Goal: Leave review/rating: Leave review/rating

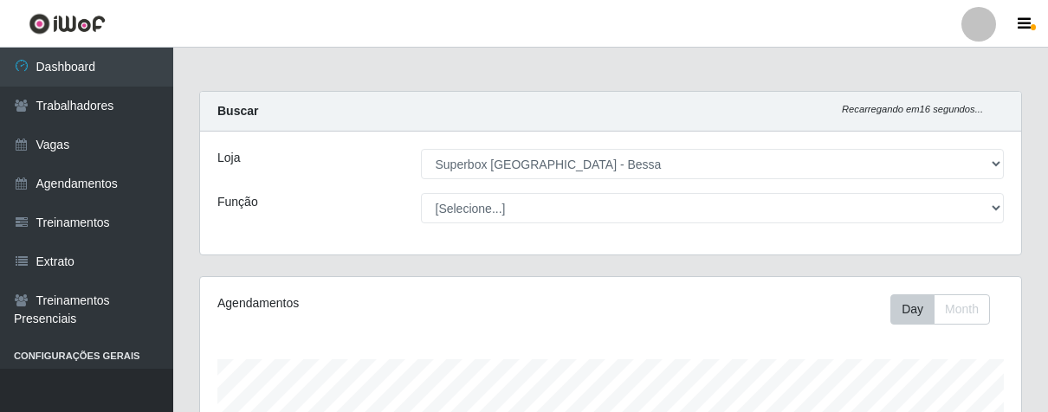
select select "206"
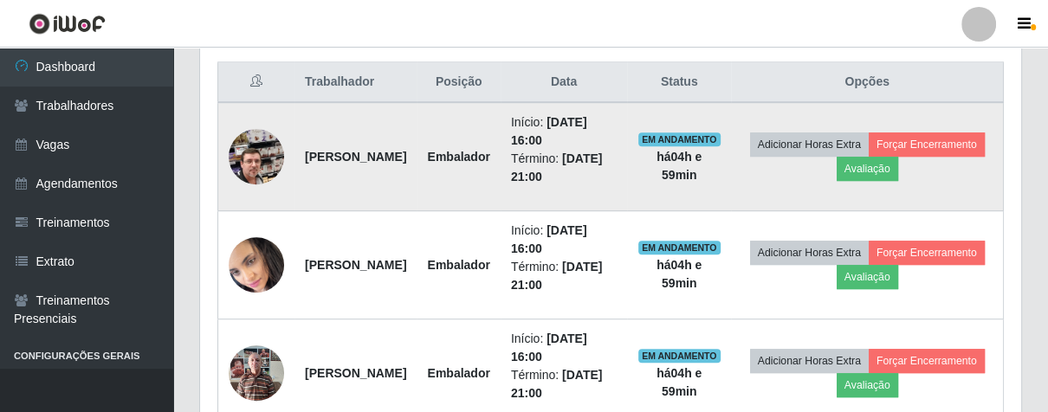
scroll to position [359, 820]
click at [898, 163] on button "Avaliação" at bounding box center [868, 169] width 62 height 24
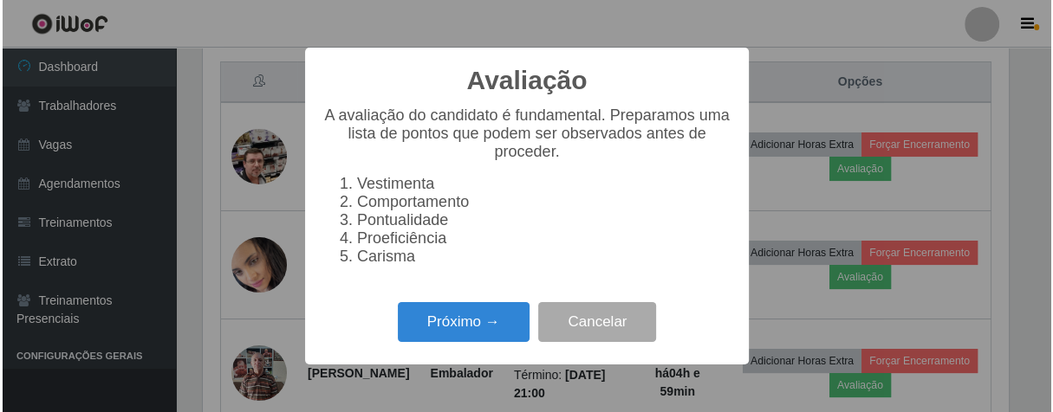
scroll to position [359, 811]
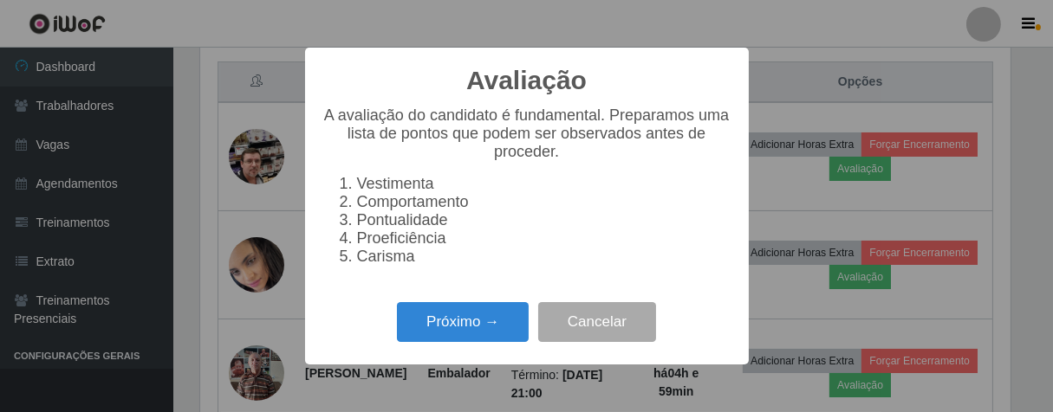
click at [441, 347] on div "Próximo → Cancelar" at bounding box center [526, 321] width 409 height 49
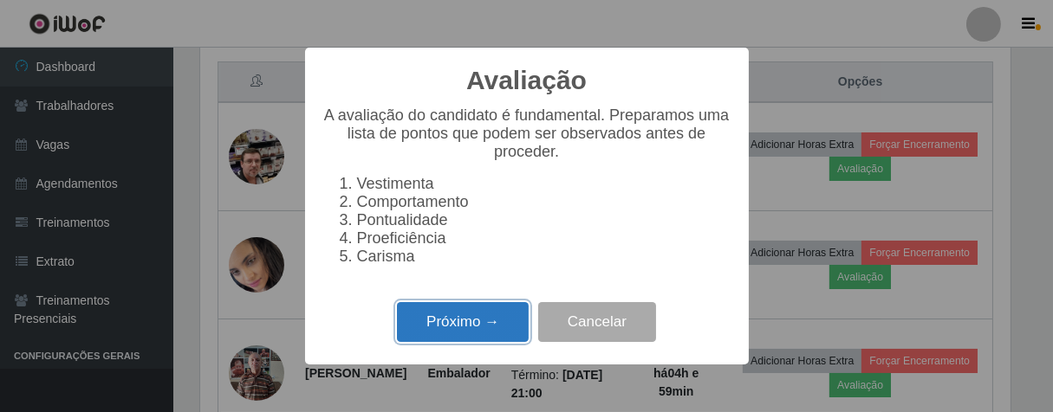
click at [469, 320] on button "Próximo →" at bounding box center [463, 322] width 132 height 41
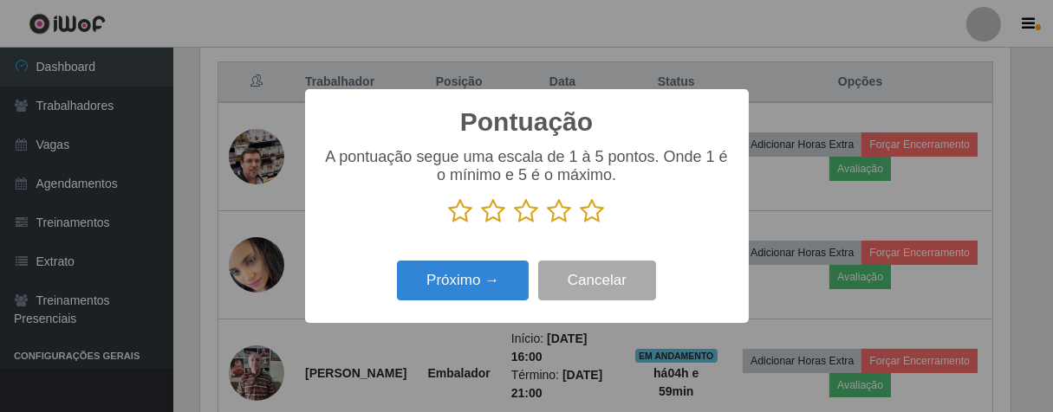
scroll to position [865958, 865507]
click at [581, 213] on icon at bounding box center [592, 211] width 24 height 26
click at [580, 224] on input "radio" at bounding box center [580, 224] width 0 height 0
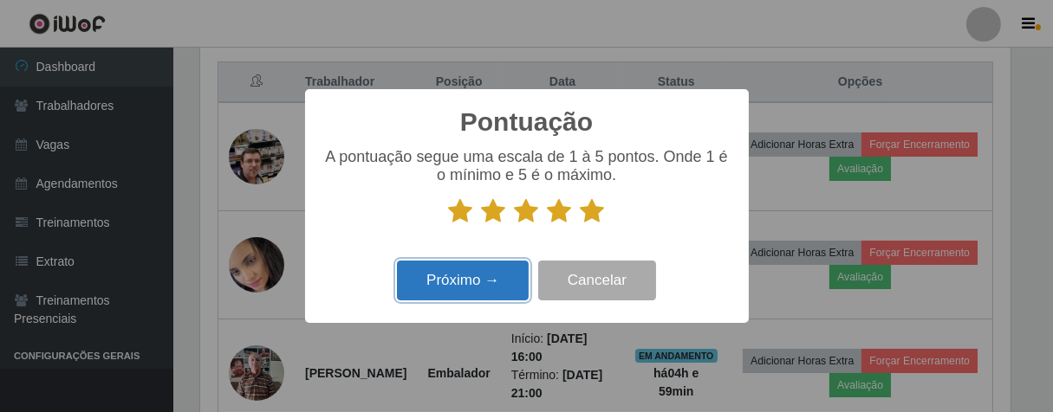
click at [493, 268] on button "Próximo →" at bounding box center [463, 281] width 132 height 41
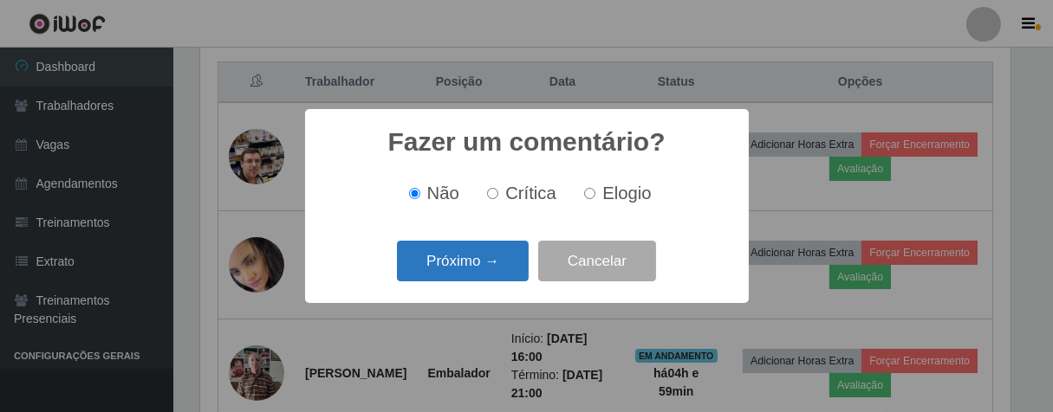
click at [495, 278] on button "Próximo →" at bounding box center [463, 261] width 132 height 41
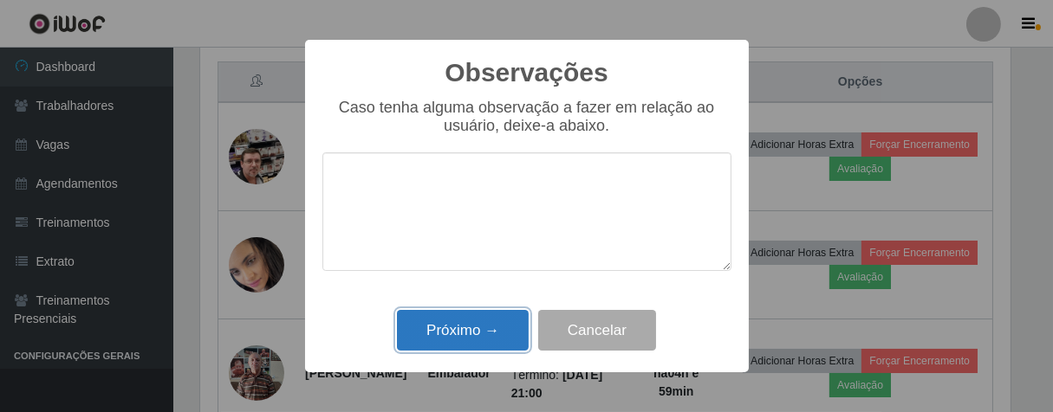
click at [494, 323] on button "Próximo →" at bounding box center [463, 330] width 132 height 41
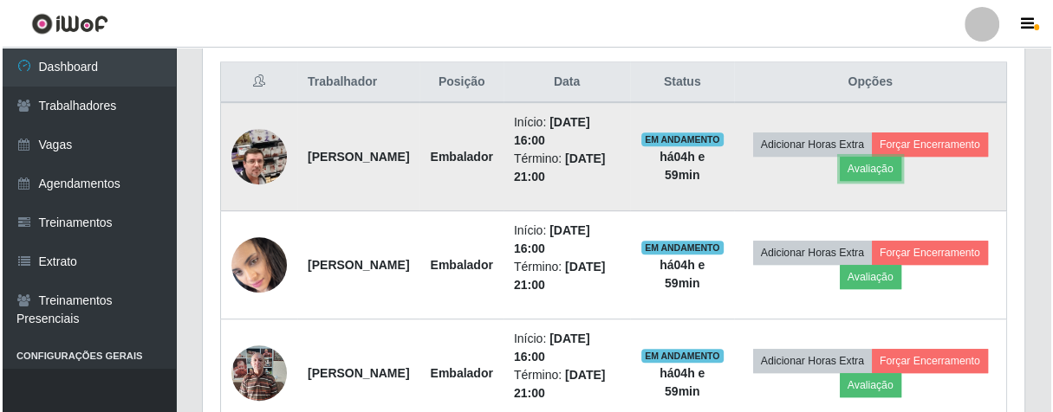
scroll to position [359, 820]
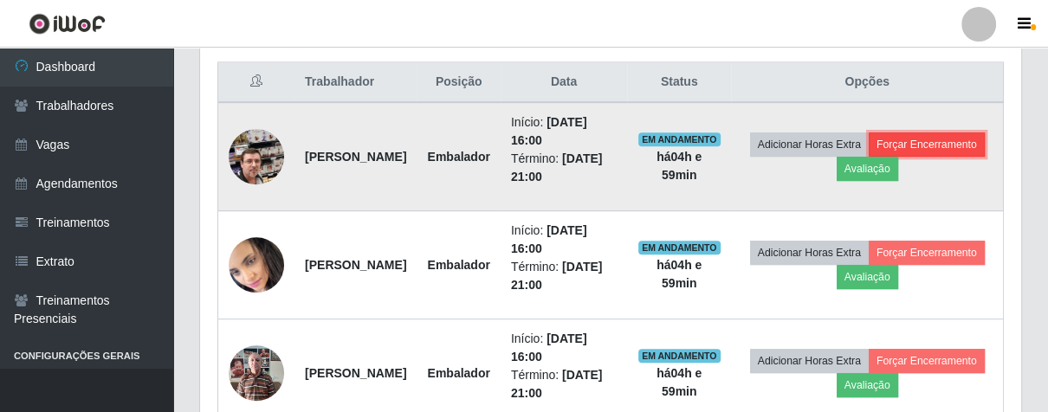
click at [869, 157] on button "Forçar Encerramento" at bounding box center [927, 145] width 116 height 24
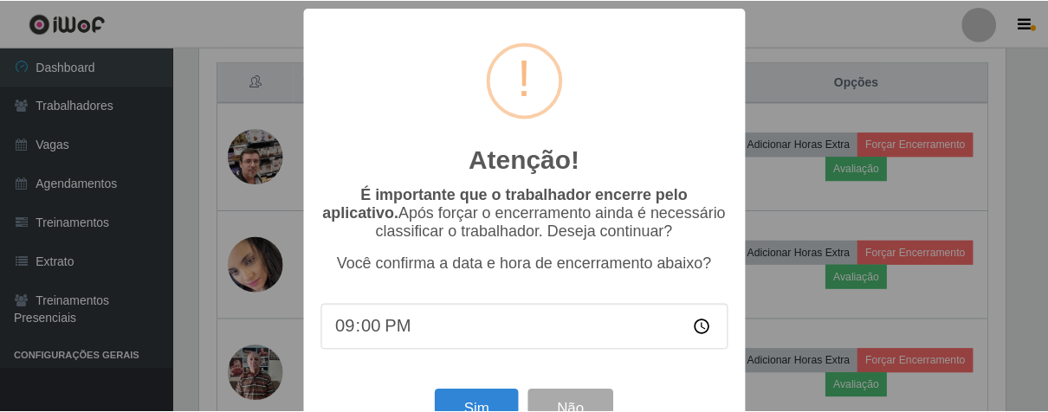
scroll to position [60, 0]
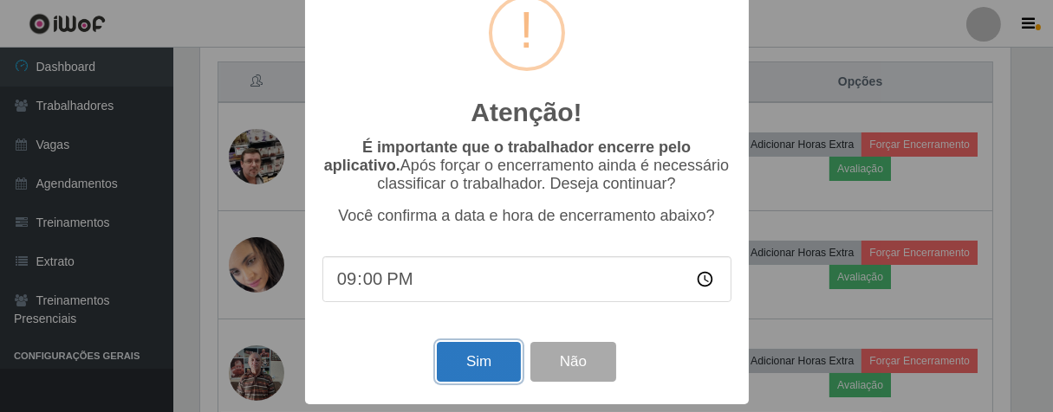
click at [490, 357] on button "Sim" at bounding box center [479, 362] width 84 height 41
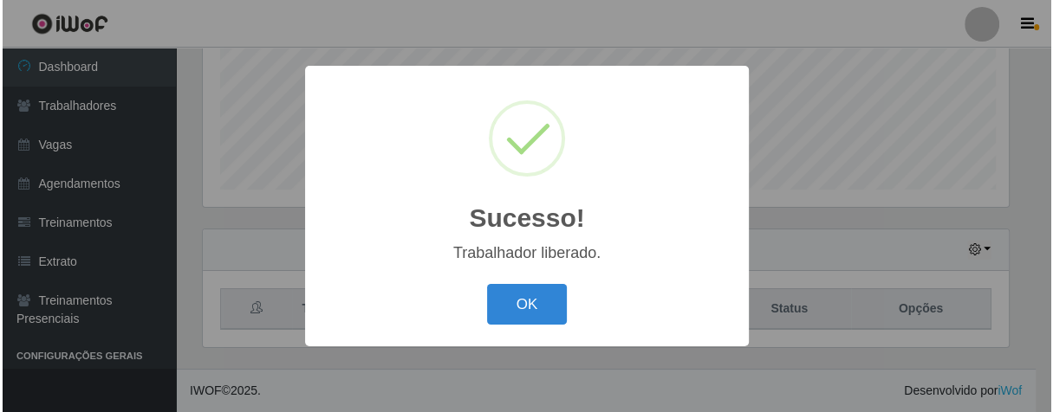
scroll to position [359, 811]
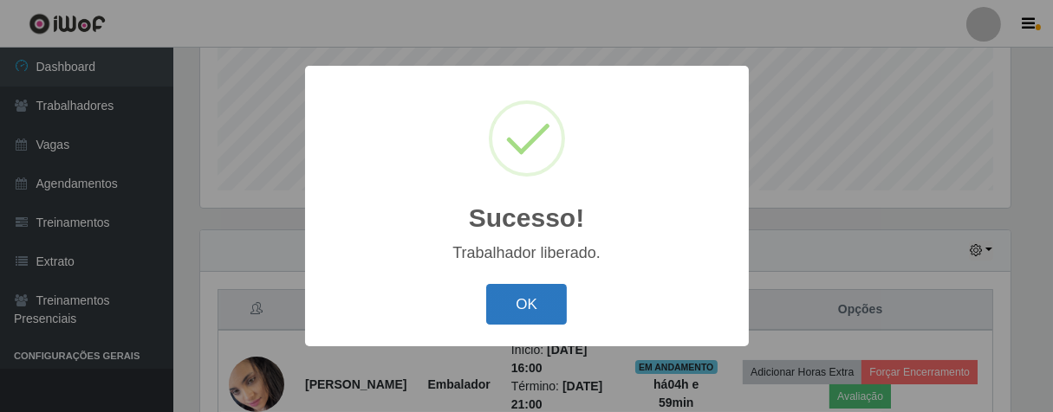
click at [506, 289] on button "OK" at bounding box center [526, 304] width 81 height 41
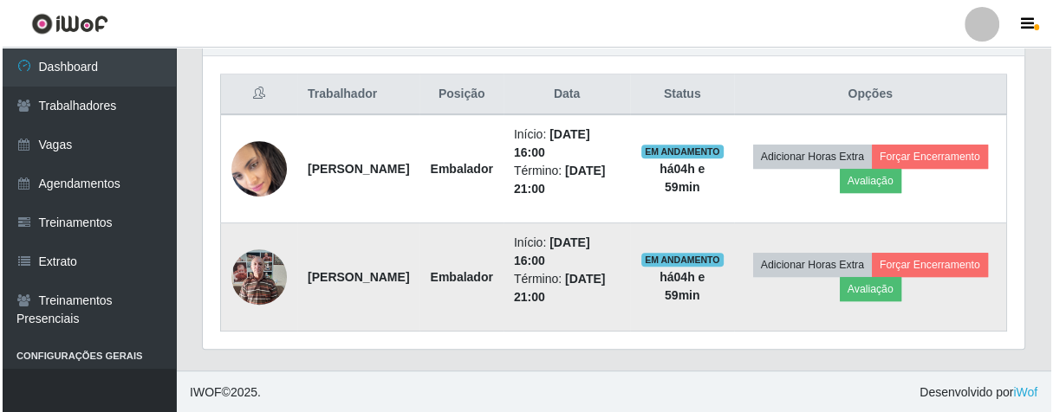
scroll to position [359, 820]
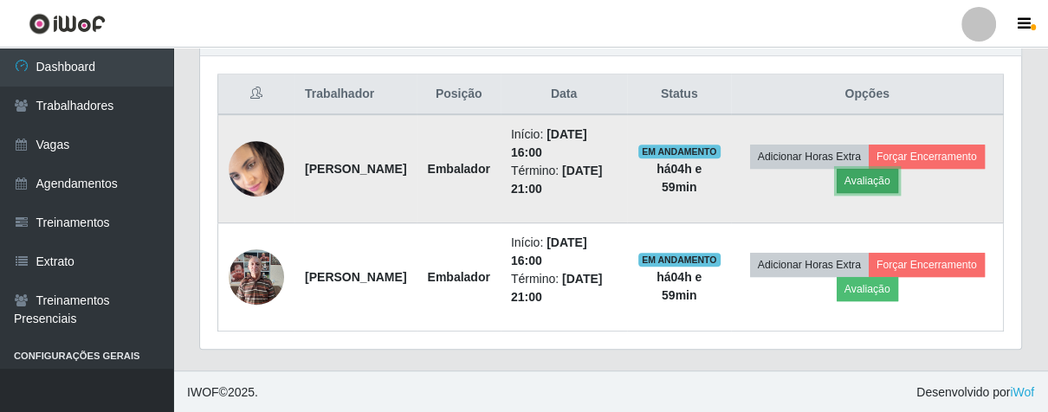
click at [898, 180] on button "Avaliação" at bounding box center [868, 181] width 62 height 24
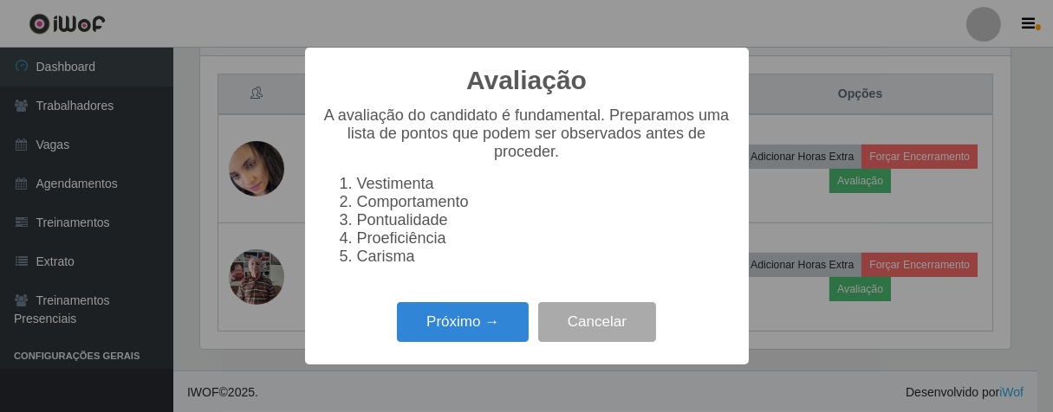
scroll to position [359, 811]
click at [493, 336] on button "Próximo →" at bounding box center [463, 322] width 132 height 41
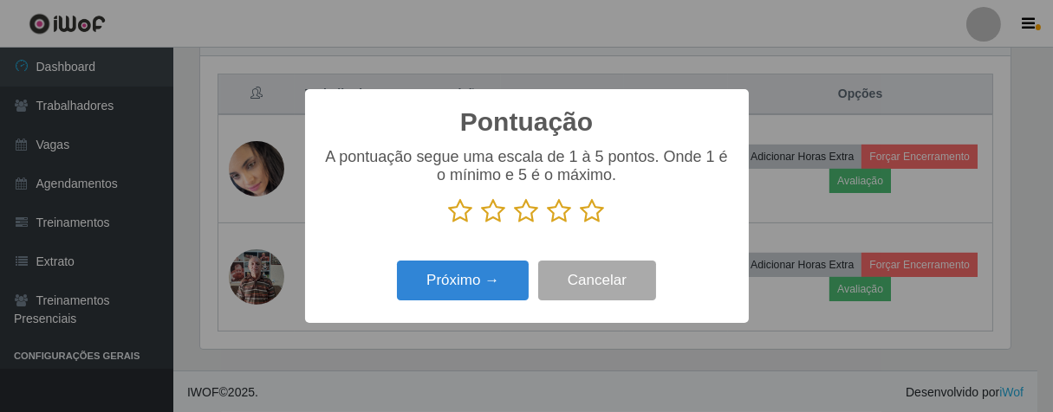
scroll to position [865958, 865507]
drag, startPoint x: 598, startPoint y: 213, endPoint x: 509, endPoint y: 237, distance: 91.6
click at [596, 215] on icon at bounding box center [592, 211] width 24 height 26
click at [580, 224] on input "radio" at bounding box center [580, 224] width 0 height 0
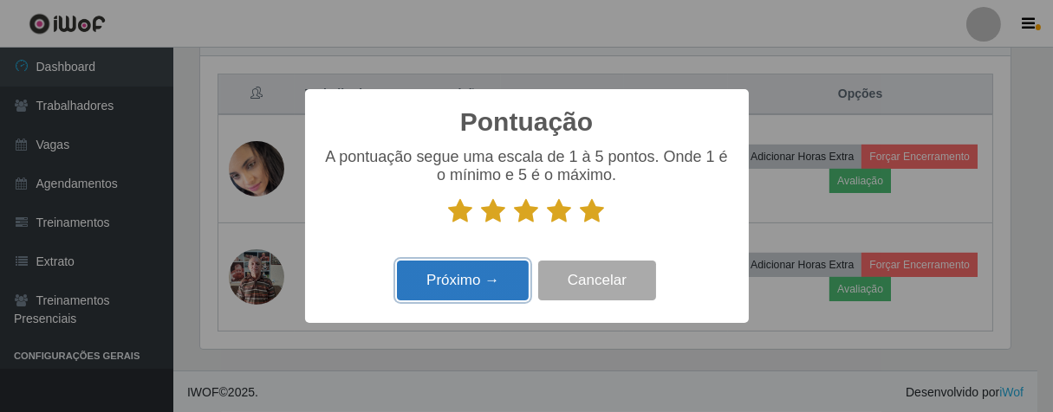
click at [454, 275] on button "Próximo →" at bounding box center [463, 281] width 132 height 41
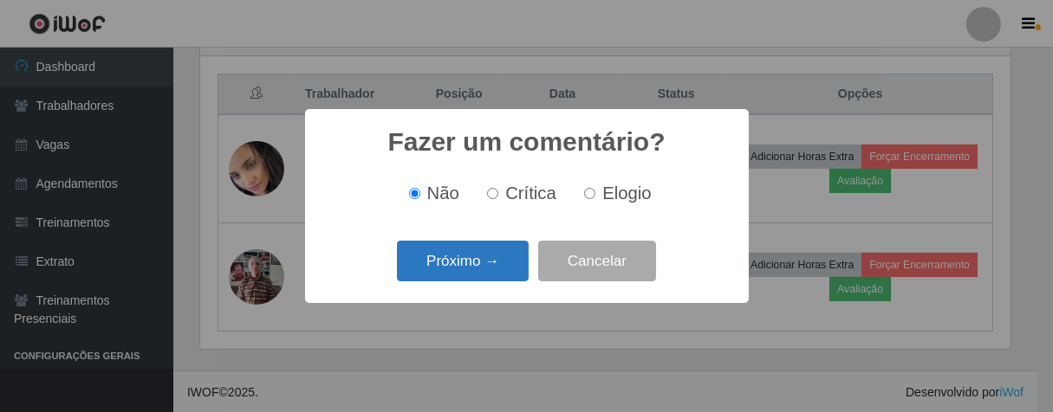
click at [494, 251] on button "Próximo →" at bounding box center [463, 261] width 132 height 41
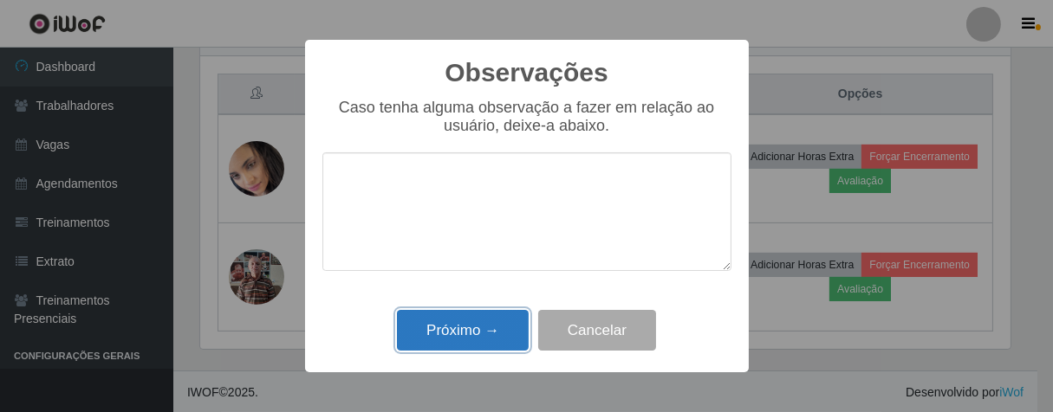
click at [477, 321] on button "Próximo →" at bounding box center [463, 330] width 132 height 41
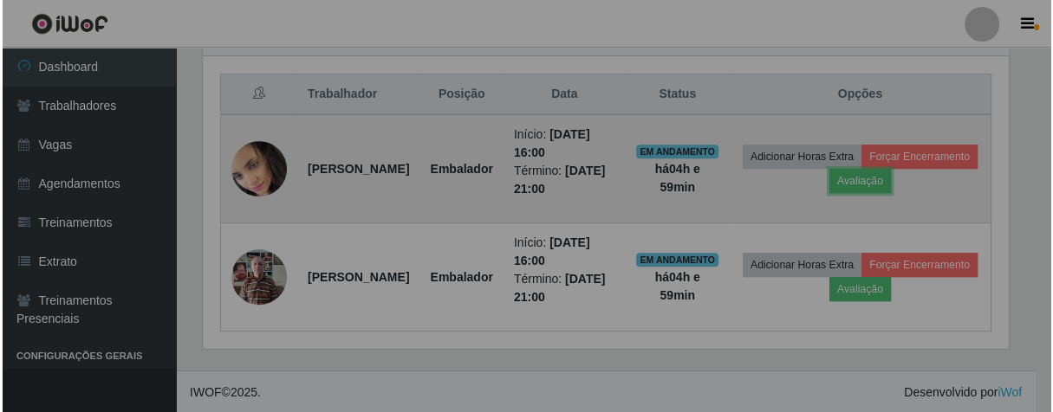
scroll to position [359, 820]
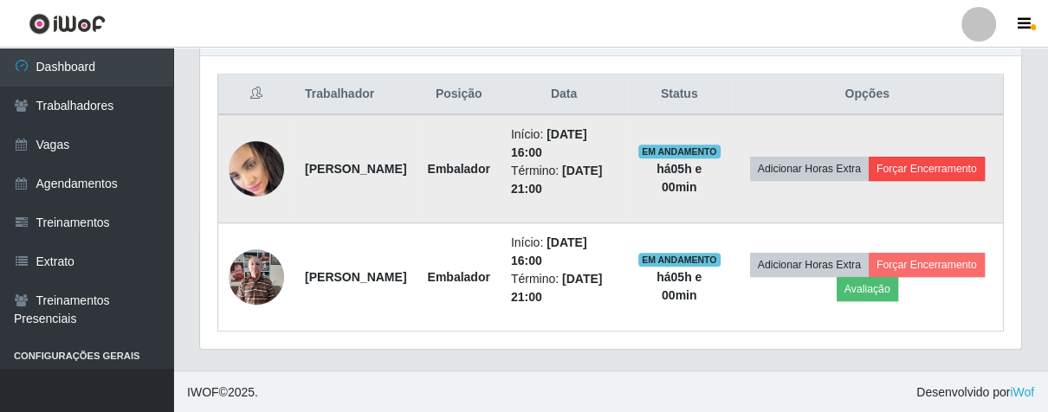
click at [835, 182] on td "Adicionar Horas Extra Forçar Encerramento" at bounding box center [867, 168] width 272 height 109
click at [249, 158] on img at bounding box center [256, 169] width 55 height 61
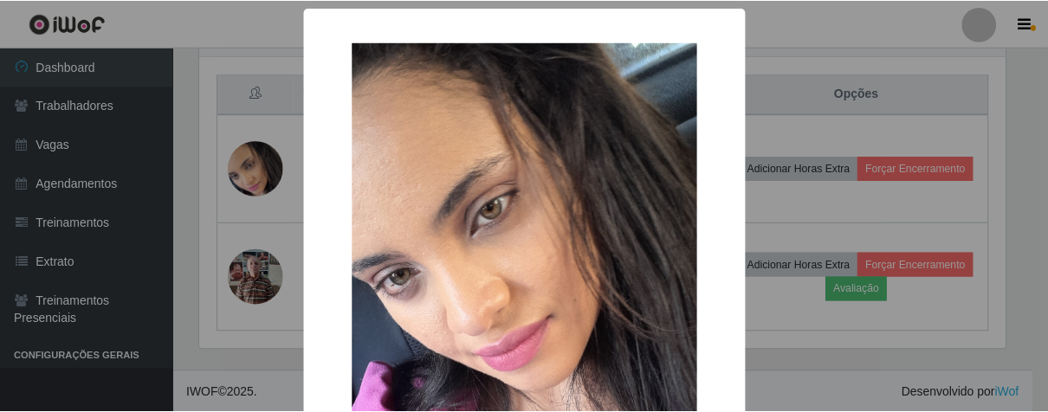
scroll to position [119, 0]
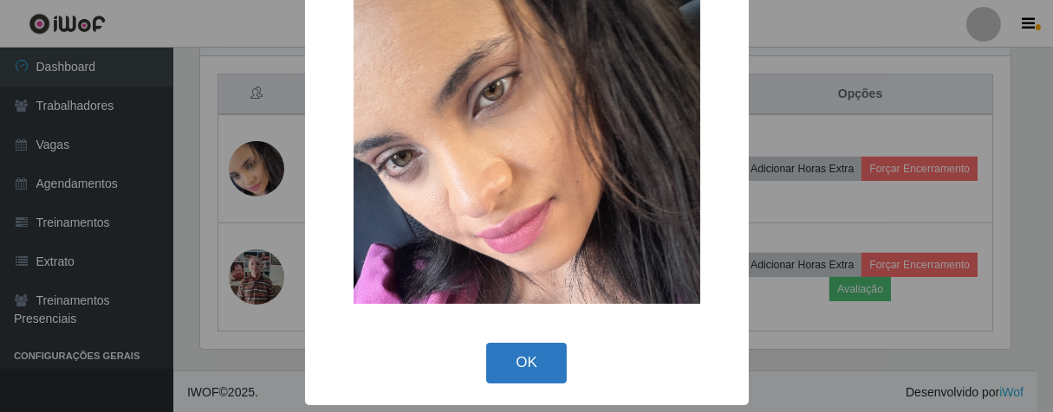
click at [527, 368] on button "OK" at bounding box center [526, 363] width 81 height 41
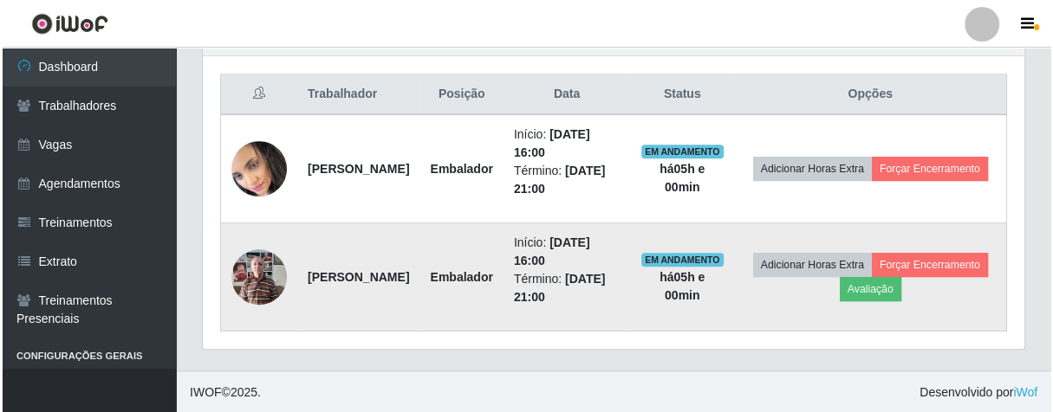
scroll to position [0, 0]
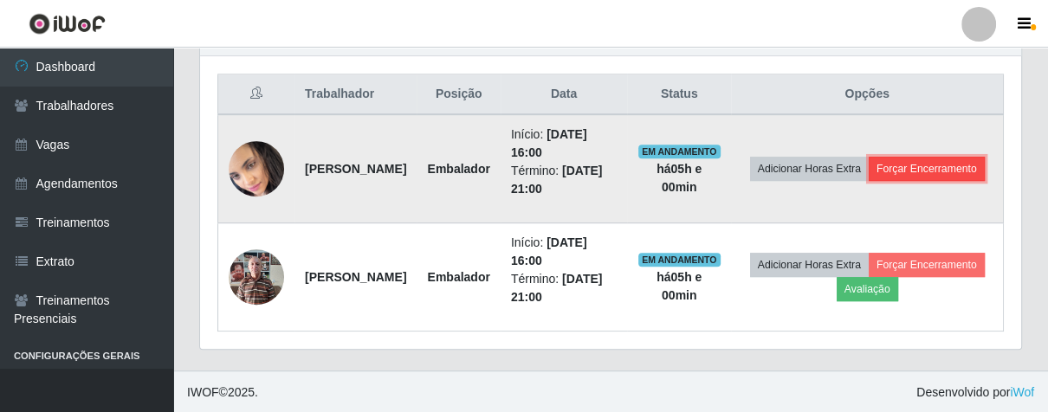
click at [883, 178] on button "Forçar Encerramento" at bounding box center [927, 169] width 116 height 24
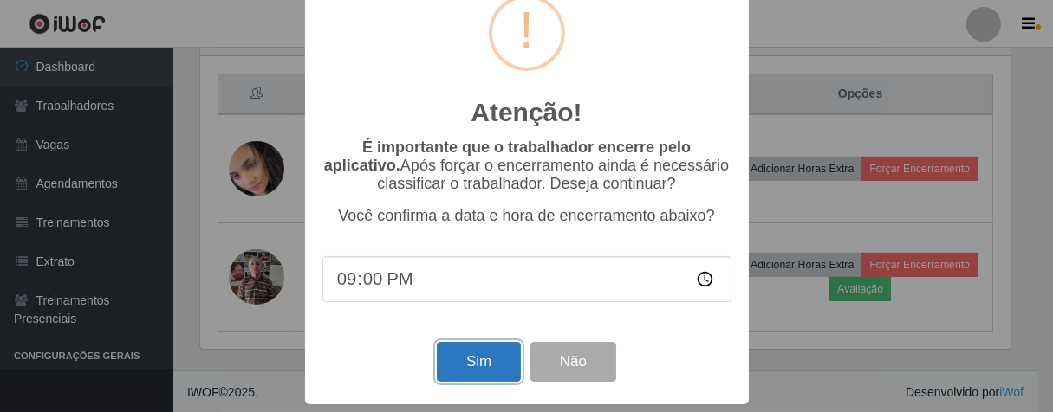
click at [476, 360] on button "Sim" at bounding box center [479, 362] width 84 height 41
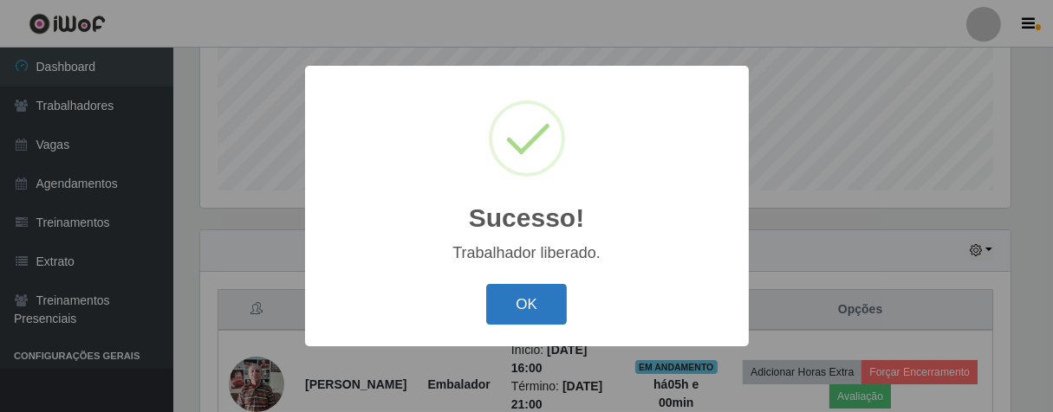
click at [530, 290] on button "OK" at bounding box center [526, 304] width 81 height 41
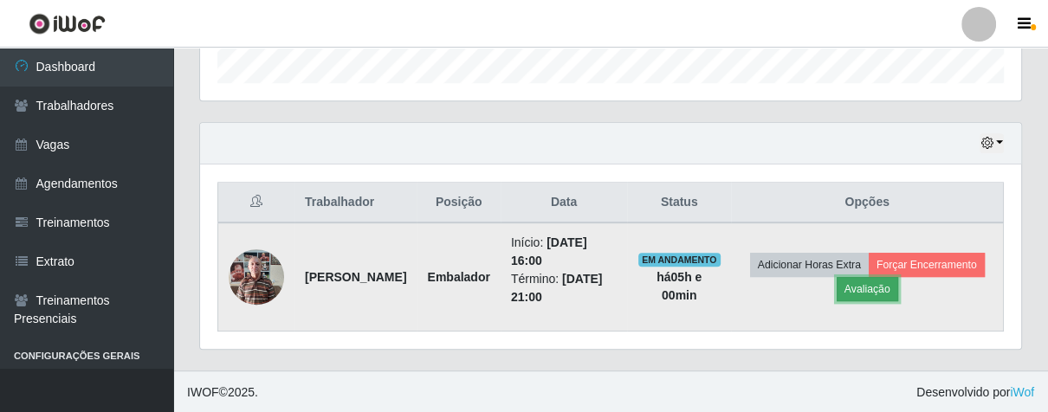
click at [898, 285] on button "Avaliação" at bounding box center [868, 289] width 62 height 24
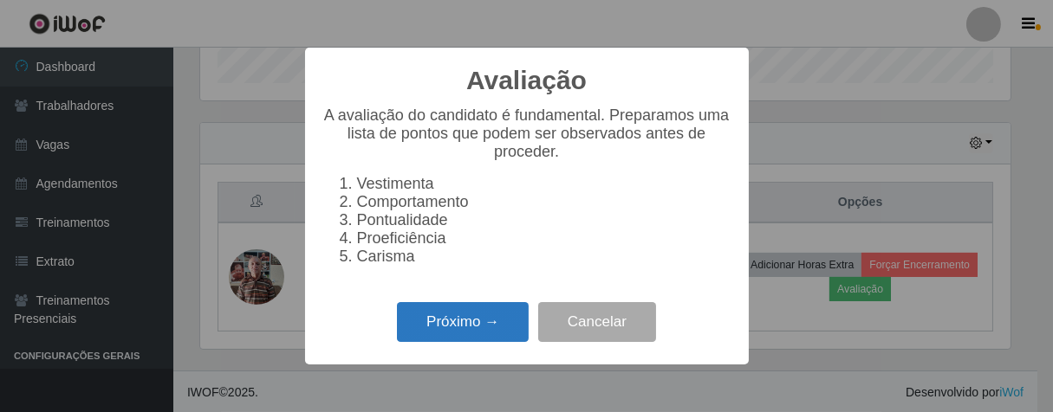
click at [498, 343] on button "Próximo →" at bounding box center [463, 322] width 132 height 41
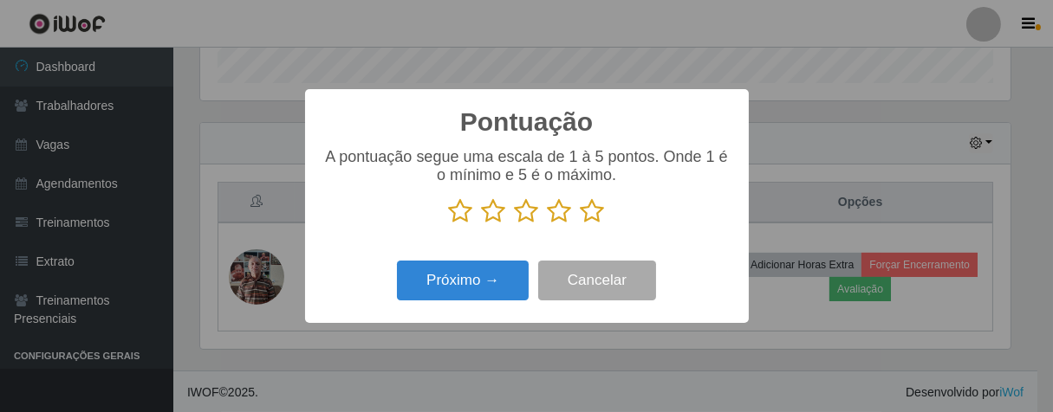
drag, startPoint x: 593, startPoint y: 216, endPoint x: 579, endPoint y: 221, distance: 14.8
click at [592, 216] on icon at bounding box center [592, 211] width 24 height 26
click at [580, 224] on input "radio" at bounding box center [580, 224] width 0 height 0
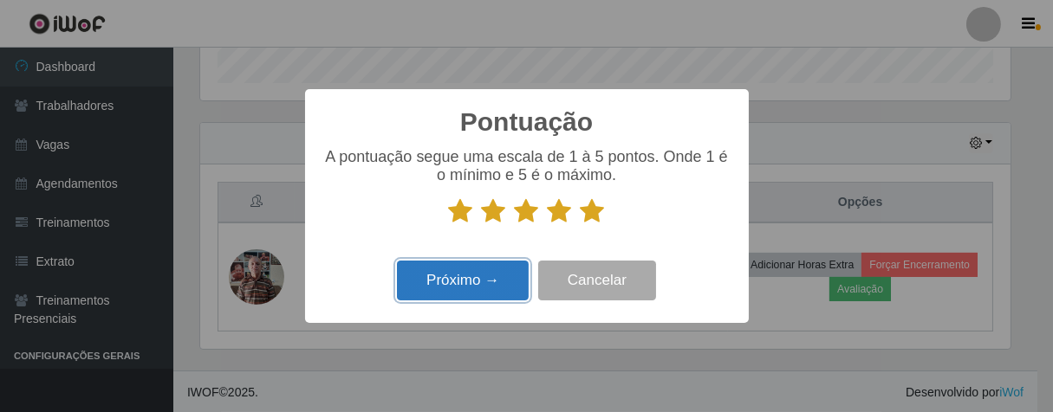
click at [518, 275] on button "Próximo →" at bounding box center [463, 281] width 132 height 41
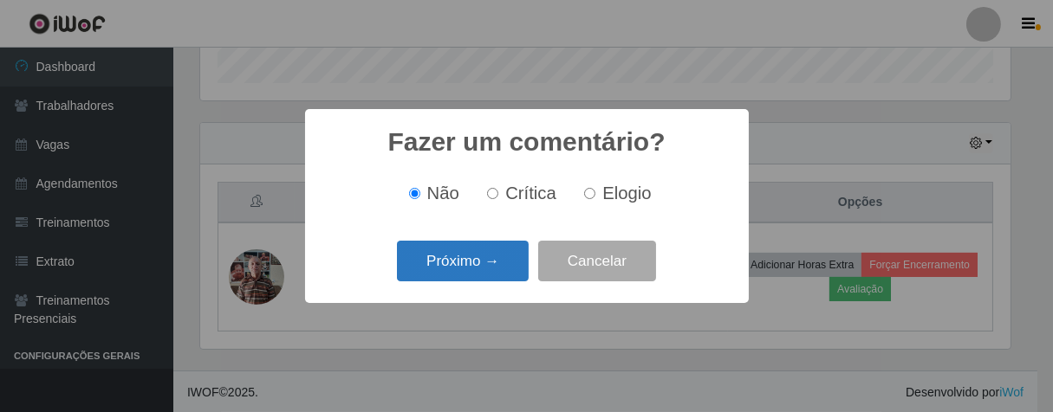
click at [513, 275] on button "Próximo →" at bounding box center [463, 261] width 132 height 41
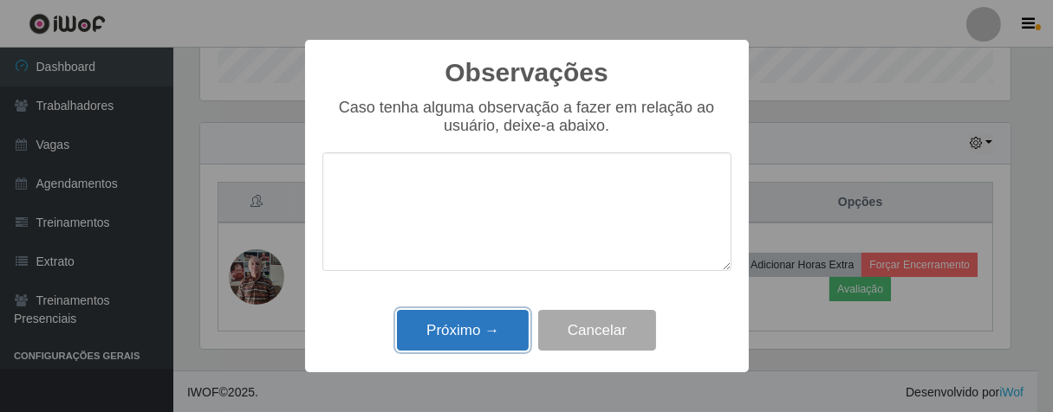
click at [496, 320] on button "Próximo →" at bounding box center [463, 330] width 132 height 41
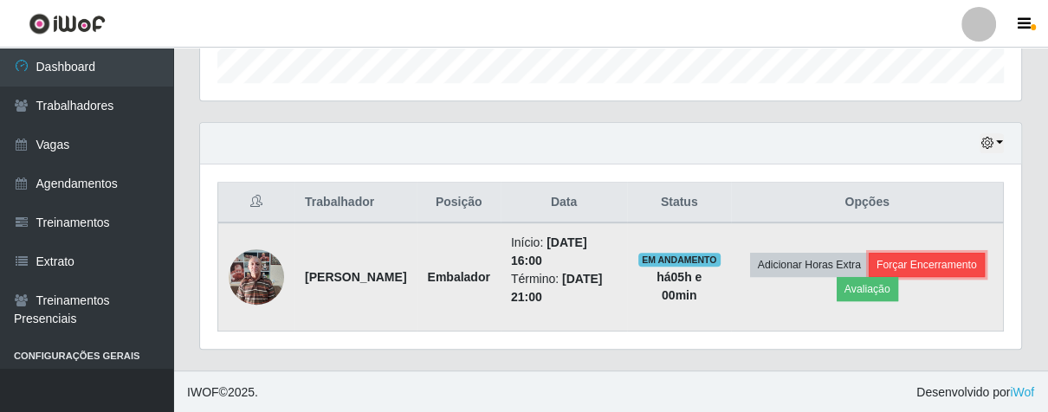
click at [869, 277] on button "Forçar Encerramento" at bounding box center [927, 265] width 116 height 24
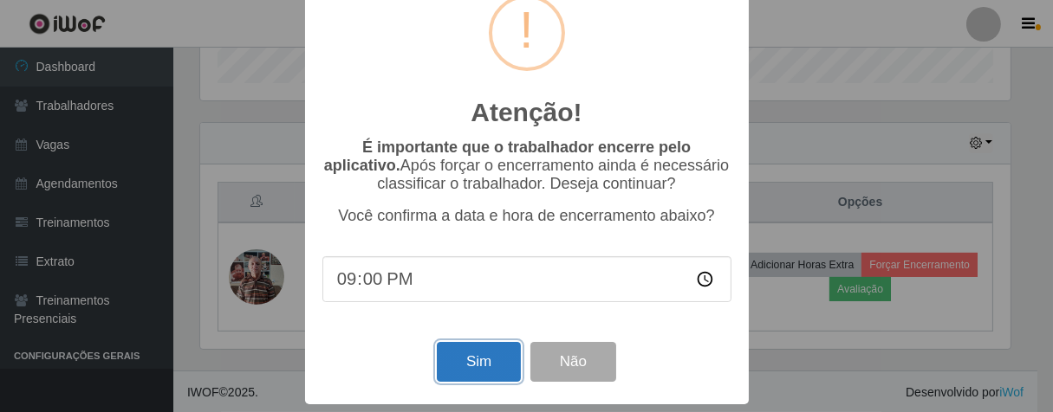
click at [469, 348] on button "Sim" at bounding box center [479, 362] width 84 height 41
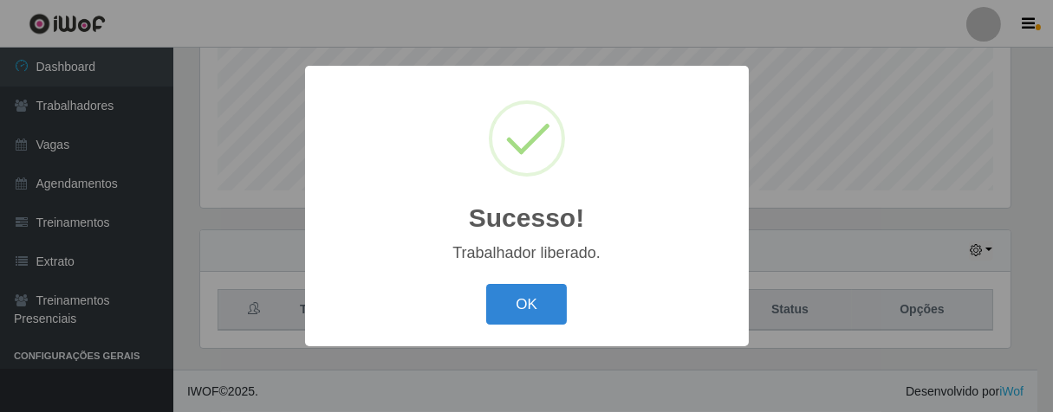
drag, startPoint x: 532, startPoint y: 301, endPoint x: 452, endPoint y: 220, distance: 113.9
click at [529, 296] on button "OK" at bounding box center [526, 304] width 81 height 41
